Goal: Information Seeking & Learning: Learn about a topic

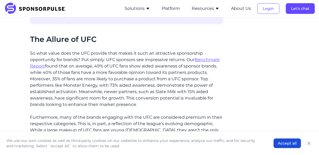
scroll to position [467, 0]
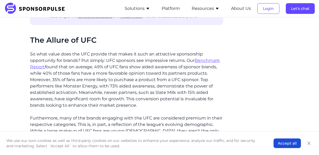
click at [139, 60] on p "So what value does the UFC provide that makes it such an attractive sponsorship…" at bounding box center [126, 79] width 193 height 57
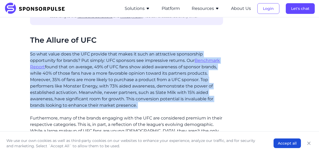
click at [139, 62] on p "So what value does the UFC provide that makes it such an attractive sponsorship…" at bounding box center [126, 79] width 193 height 57
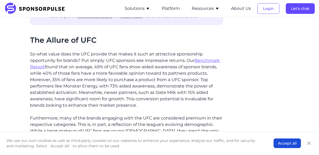
click at [139, 62] on p "So what value does the UFC provide that makes it such an attractive sponsorship…" at bounding box center [126, 79] width 193 height 57
click at [120, 74] on p "So what value does the UFC provide that makes it such an attractive sponsorship…" at bounding box center [126, 79] width 193 height 57
click at [124, 74] on p "So what value does the UFC provide that makes it such an attractive sponsorship…" at bounding box center [126, 79] width 193 height 57
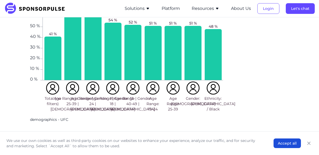
scroll to position [648, 0]
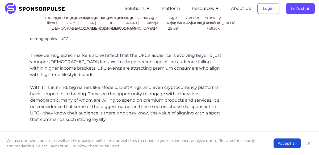
click at [181, 90] on p "With this in mind, big names like Modelo, DraftKings, and even cryptocurrency p…" at bounding box center [126, 103] width 193 height 38
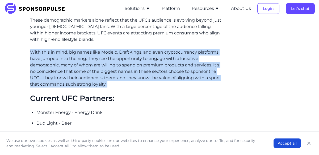
click at [133, 109] on p "Monster Energy - Energy Drink" at bounding box center [129, 112] width 187 height 6
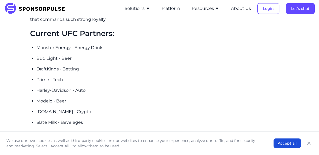
scroll to position [827, 0]
click at [70, 130] on p "Kudo Snacks - Snacks" at bounding box center [129, 133] width 187 height 6
click at [73, 119] on p "Slate Milk - Beverages" at bounding box center [129, 122] width 187 height 6
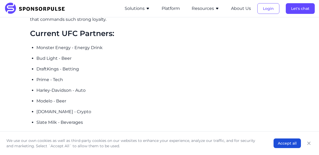
click at [73, 119] on p "Slate Milk - Beverages" at bounding box center [129, 122] width 187 height 6
click at [72, 119] on p "Slate Milk - Beverages" at bounding box center [129, 122] width 187 height 6
click at [73, 108] on p "[DOMAIN_NAME] - Crypto" at bounding box center [129, 111] width 187 height 6
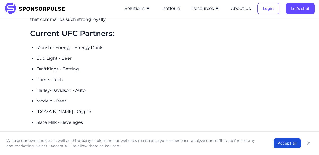
click at [73, 108] on p "[DOMAIN_NAME] - Crypto" at bounding box center [129, 111] width 187 height 6
click at [83, 98] on ul "Monster Energy - Energy Drink Bud Light - Beer DraftKings - Betting Prime - Tec…" at bounding box center [129, 89] width 187 height 91
click at [97, 55] on p "Bud Light - Beer" at bounding box center [129, 58] width 187 height 6
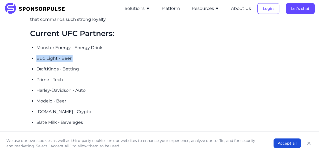
click at [105, 44] on ul "Monster Energy - Energy Drink Bud Light - Beer DraftKings - Betting Prime - Tec…" at bounding box center [129, 89] width 187 height 91
click at [112, 62] on ul "Monster Energy - Energy Drink Bud Light - Beer DraftKings - Betting Prime - Tec…" at bounding box center [129, 89] width 187 height 91
click at [87, 98] on p "Modelo - Beer" at bounding box center [129, 101] width 187 height 6
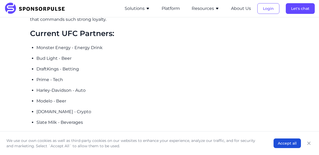
click at [87, 98] on p "Modelo - Beer" at bounding box center [129, 101] width 187 height 6
click at [91, 86] on ul "Monster Energy - Energy Drink Bud Light - Beer DraftKings - Betting Prime - Tec…" at bounding box center [129, 89] width 187 height 91
click at [96, 87] on p "Harley-Davidson - Auto" at bounding box center [129, 90] width 187 height 6
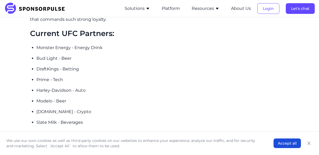
click at [96, 87] on p "Harley-Davidson - Auto" at bounding box center [129, 90] width 187 height 6
click at [100, 87] on p "Harley-Davidson - Auto" at bounding box center [129, 90] width 187 height 6
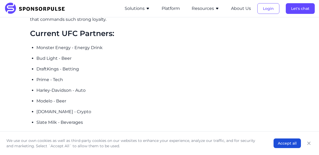
click at [107, 87] on p "Harley-Davidson - Auto" at bounding box center [129, 90] width 187 height 6
click at [113, 87] on p "Harley-Davidson - Auto" at bounding box center [129, 90] width 187 height 6
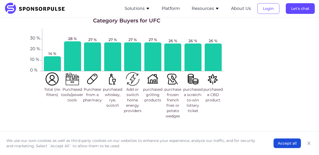
scroll to position [1023, 0]
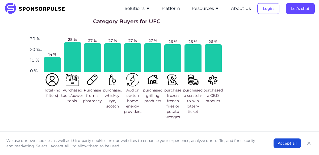
click at [94, 75] on img at bounding box center [92, 79] width 13 height 13
click at [93, 87] on span "Purchase from a pharmacy" at bounding box center [92, 95] width 19 height 16
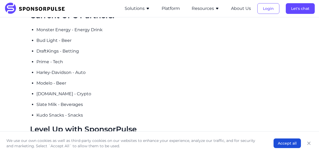
scroll to position [844, 0]
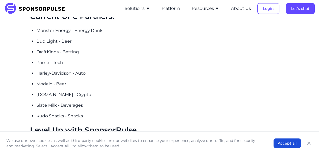
click at [93, 81] on ul "Monster Energy - Energy Drink Bud Light - Beer DraftKings - Betting Prime - Tec…" at bounding box center [129, 72] width 187 height 91
click at [91, 91] on p "[DOMAIN_NAME] - Crypto" at bounding box center [129, 94] width 187 height 6
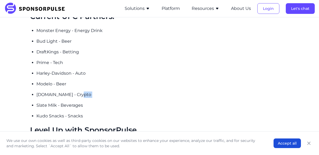
click at [91, 91] on p "[DOMAIN_NAME] - Crypto" at bounding box center [129, 94] width 187 height 6
click at [87, 112] on p "Kudo Snacks - Snacks" at bounding box center [129, 115] width 187 height 6
click at [88, 102] on p "Slate Milk - Beverages" at bounding box center [129, 105] width 187 height 6
click at [83, 99] on ul "Monster Energy - Energy Drink Bud Light - Beer DraftKings - Betting Prime - Tec…" at bounding box center [129, 72] width 187 height 91
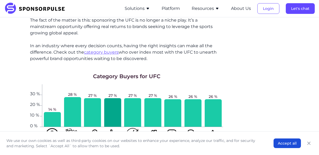
scroll to position [1001, 0]
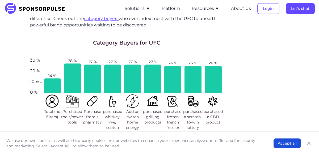
click at [112, 109] on span "purchased whiskey, rye, scotch" at bounding box center [112, 119] width 19 height 21
click at [93, 109] on span "Purchase from a pharmacy" at bounding box center [92, 117] width 19 height 16
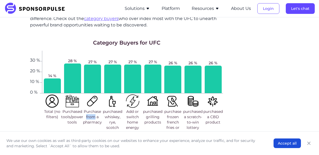
click at [93, 109] on span "Purchase from a pharmacy" at bounding box center [92, 117] width 19 height 16
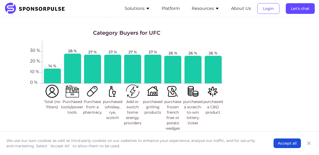
scroll to position [1011, 0]
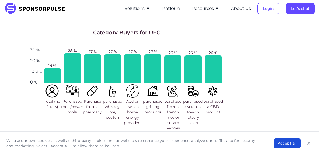
click at [183, 104] on span "purchased a scratch-to-win lottery ticket" at bounding box center [192, 111] width 19 height 27
click at [187, 105] on span "purchased a scratch-to-win lottery ticket" at bounding box center [192, 111] width 19 height 27
click at [156, 98] on span "purchased grilling products" at bounding box center [152, 106] width 19 height 16
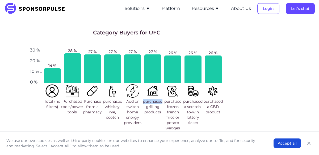
click at [156, 98] on span "purchased grilling products" at bounding box center [152, 106] width 19 height 16
click at [155, 98] on span "purchased grilling products" at bounding box center [152, 106] width 19 height 16
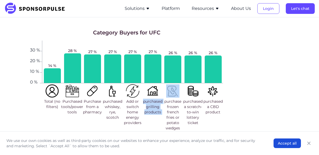
click at [132, 105] on span "Add or switch home energy providers" at bounding box center [133, 111] width 18 height 27
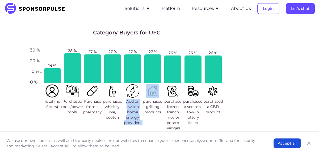
click at [155, 98] on span "purchased grilling products" at bounding box center [152, 106] width 19 height 16
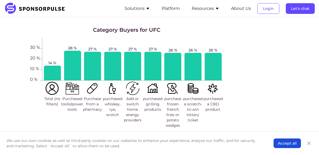
scroll to position [1011, 0]
